Goal: Book appointment/travel/reservation

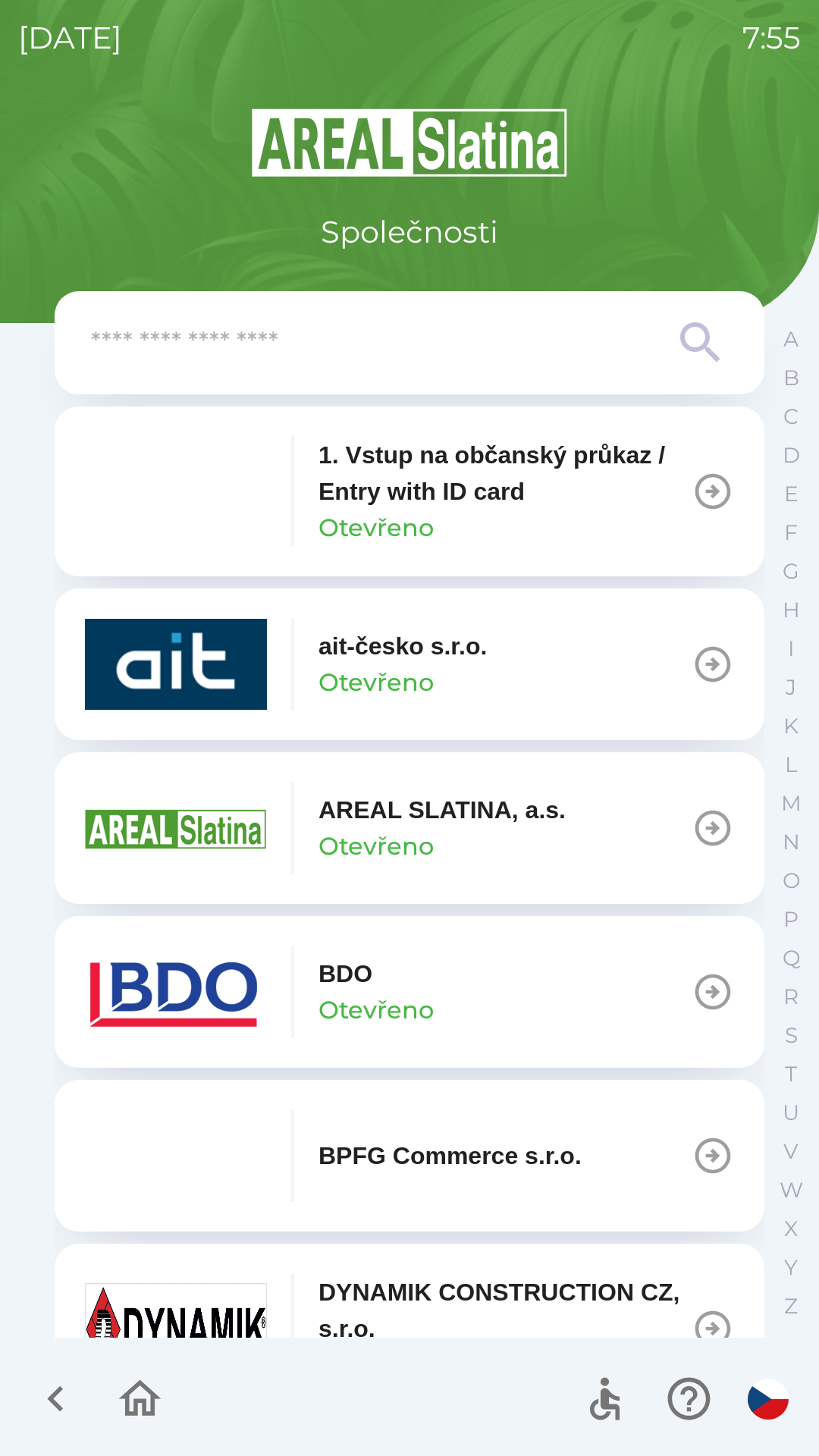
click at [247, 1008] on img "button" at bounding box center [176, 991] width 182 height 91
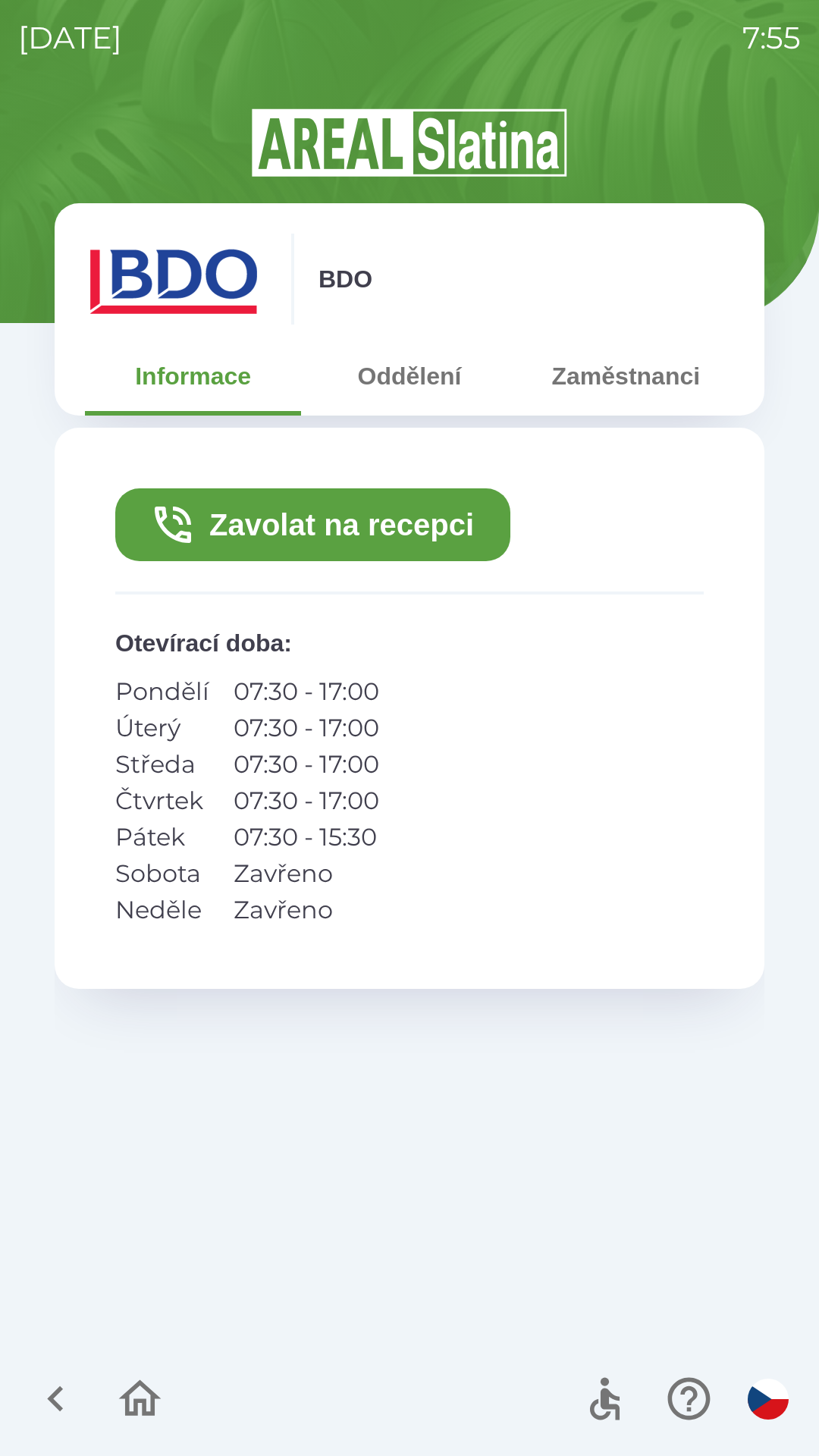
click at [425, 522] on button "Zavolat na recepci" at bounding box center [313, 524] width 395 height 73
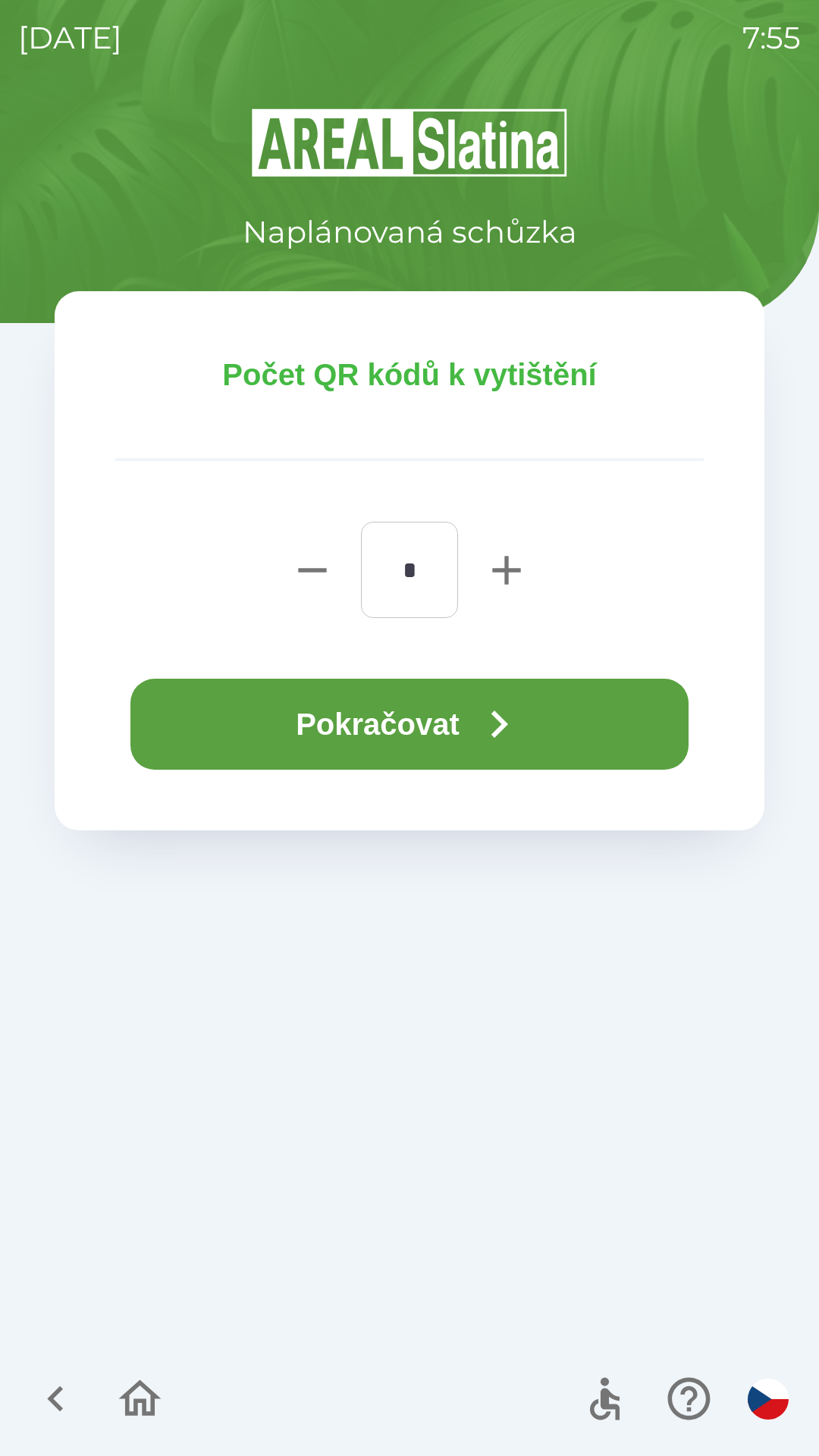
click at [434, 715] on button "Pokračovat" at bounding box center [409, 724] width 558 height 91
